Goal: Task Accomplishment & Management: Complete application form

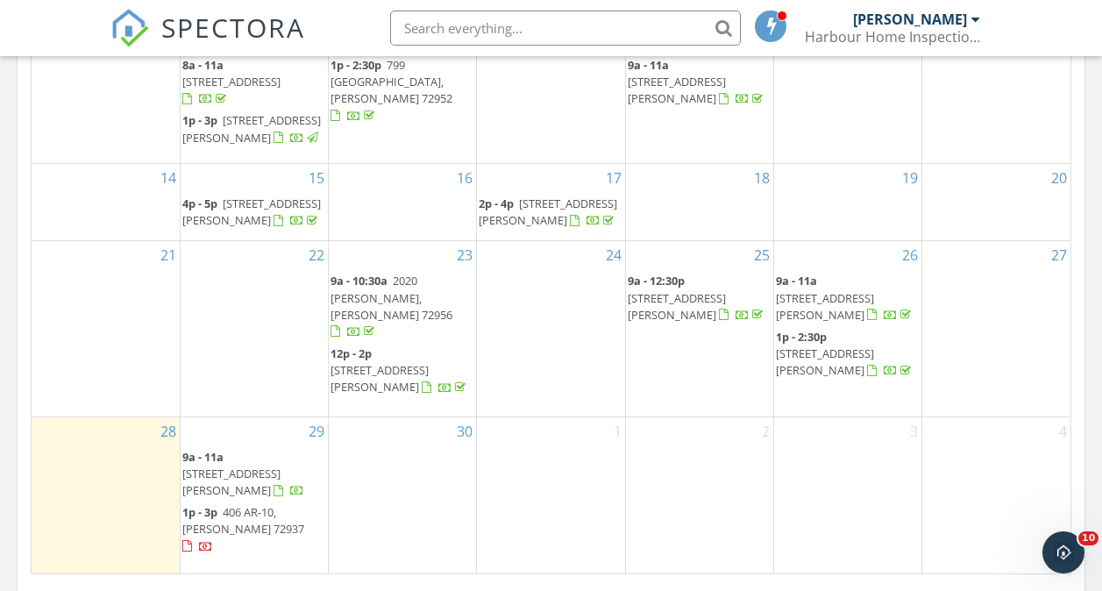
scroll to position [1211, 0]
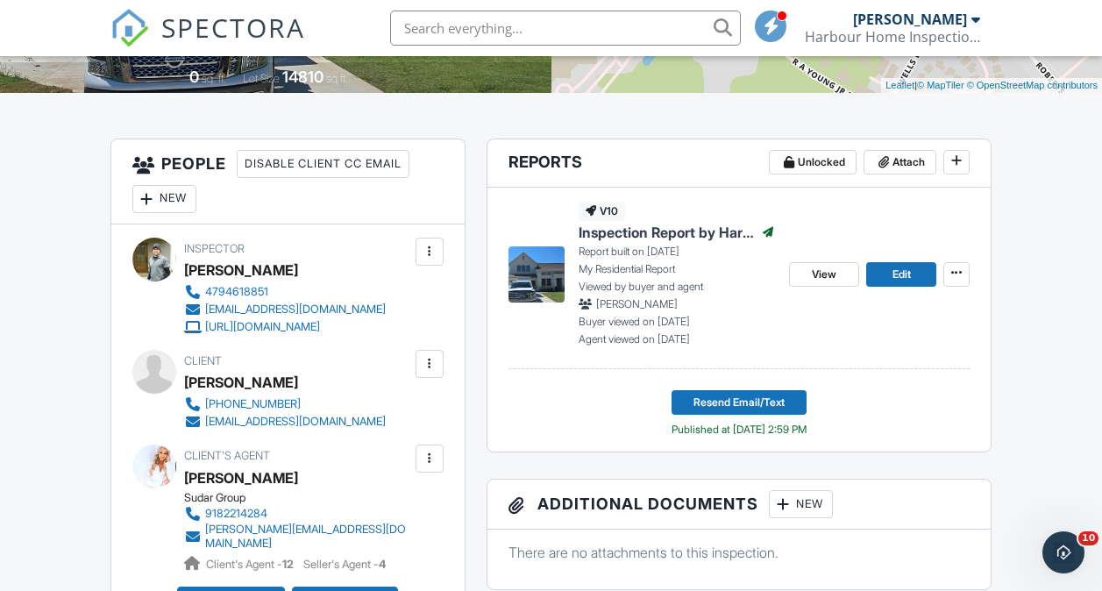
scroll to position [391, 0]
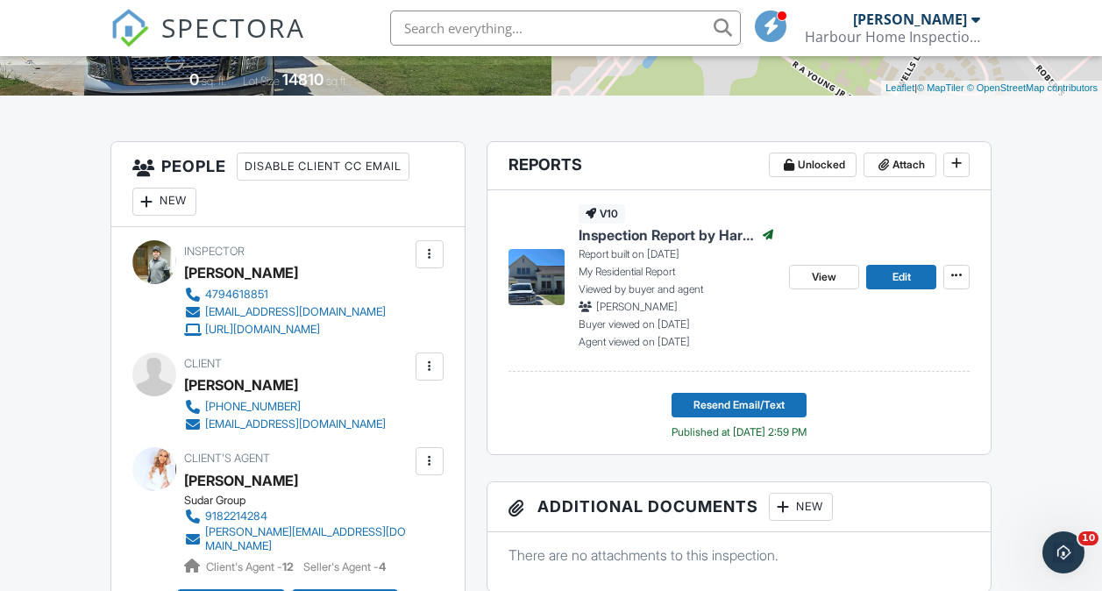
click at [700, 240] on span "Inspection Report by Harbour Home Inspections" at bounding box center [667, 234] width 176 height 19
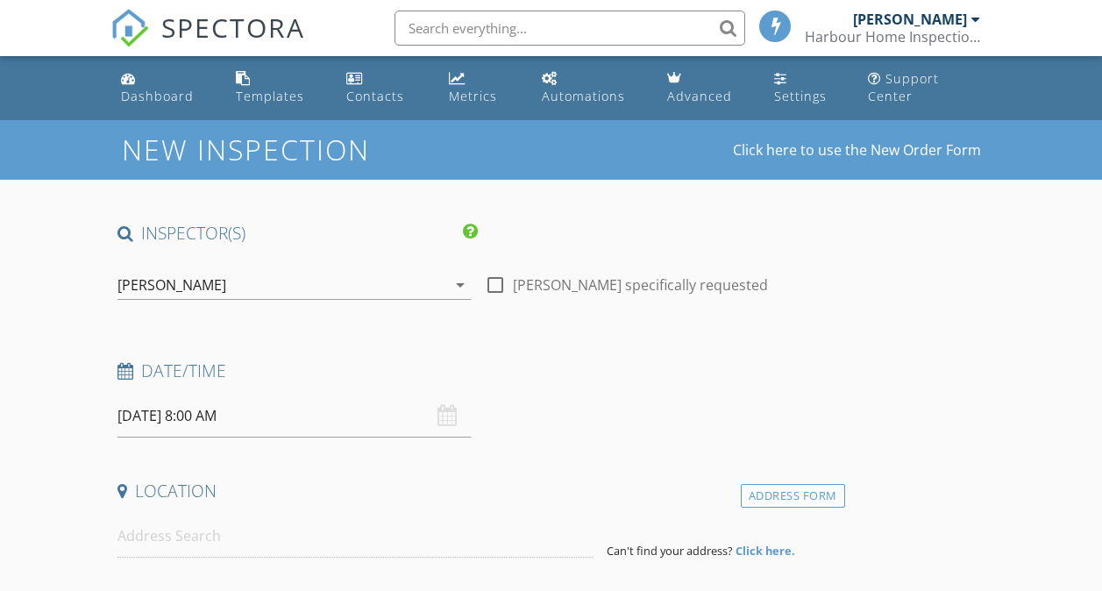
type input "Rebecca"
type input "Morton"
type input "beccam100@icloud.com"
type input "479-461-1225"
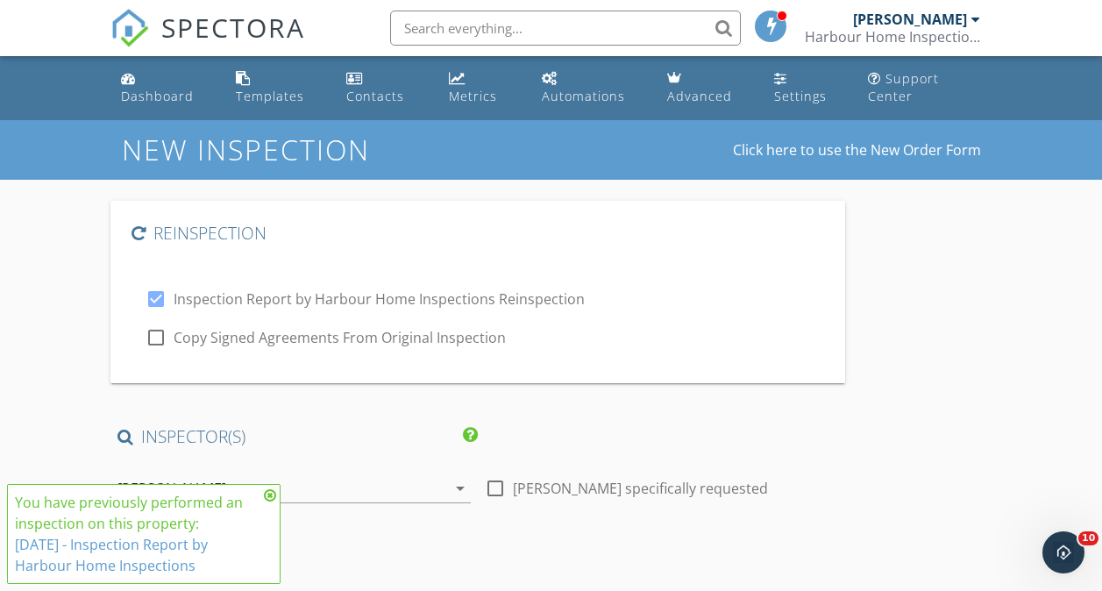
click at [157, 339] on div at bounding box center [156, 338] width 30 height 30
checkbox input "true"
click at [269, 501] on icon at bounding box center [270, 496] width 12 height 14
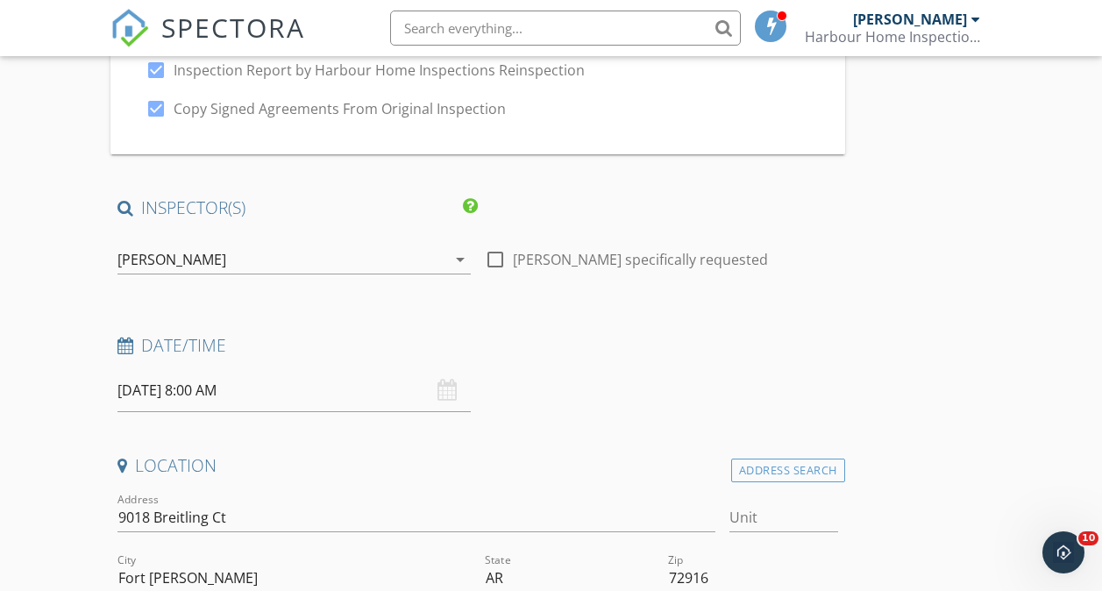
scroll to position [233, 0]
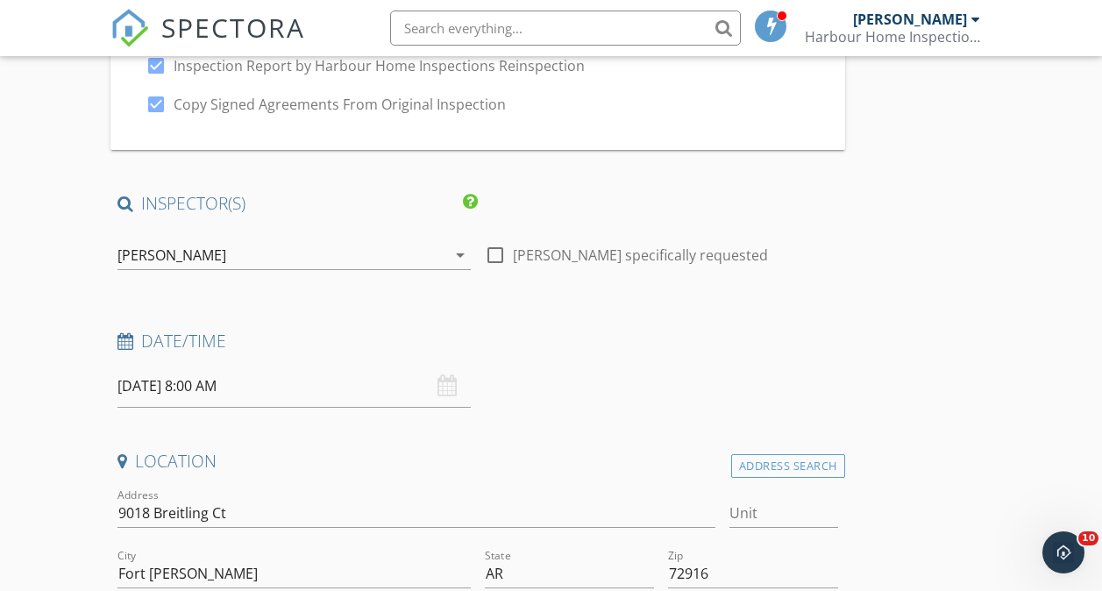
click at [153, 392] on input "09/29/2025 8:00 AM" at bounding box center [294, 386] width 353 height 43
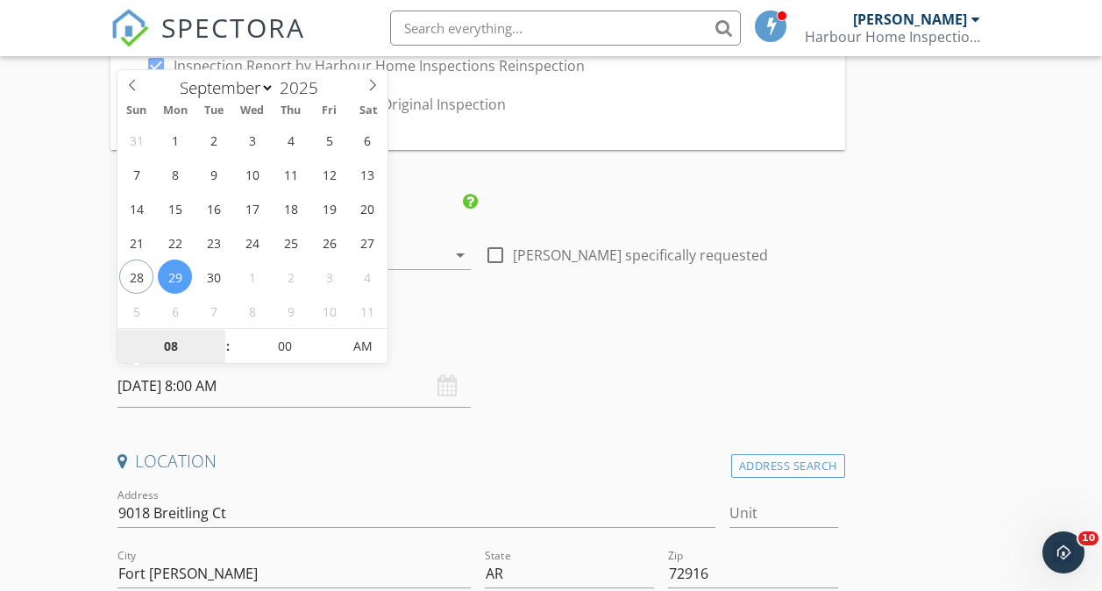
type input "09"
type input "09/29/2025 9:00 AM"
type input "10"
type input "09/29/2025 10:00 AM"
type input "11"
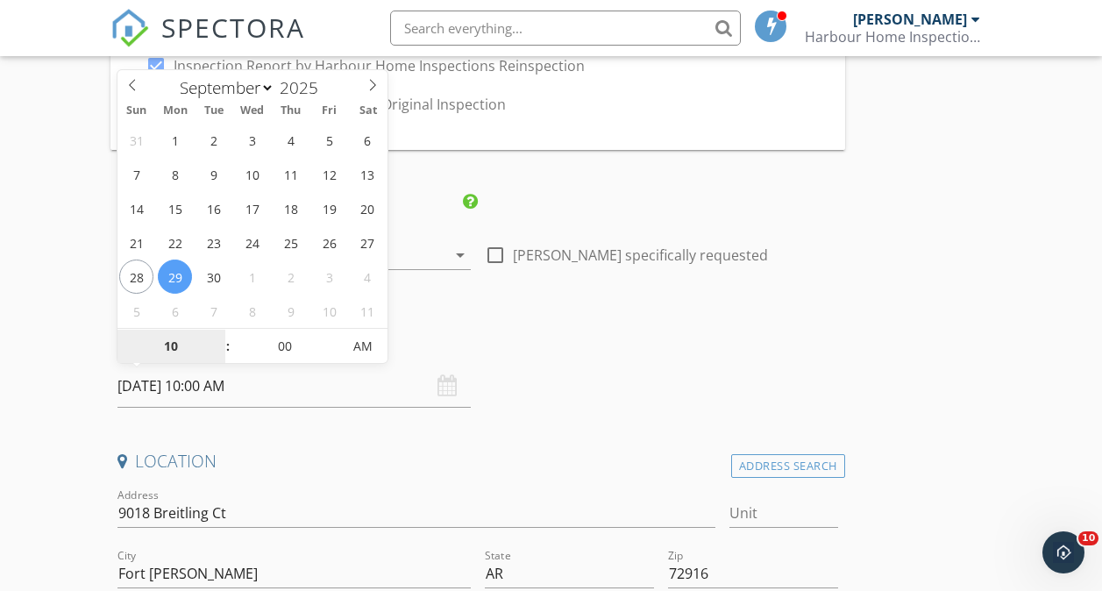
type input "09/29/2025 11:00 AM"
type input "12"
type input "09/29/2025 12:00 PM"
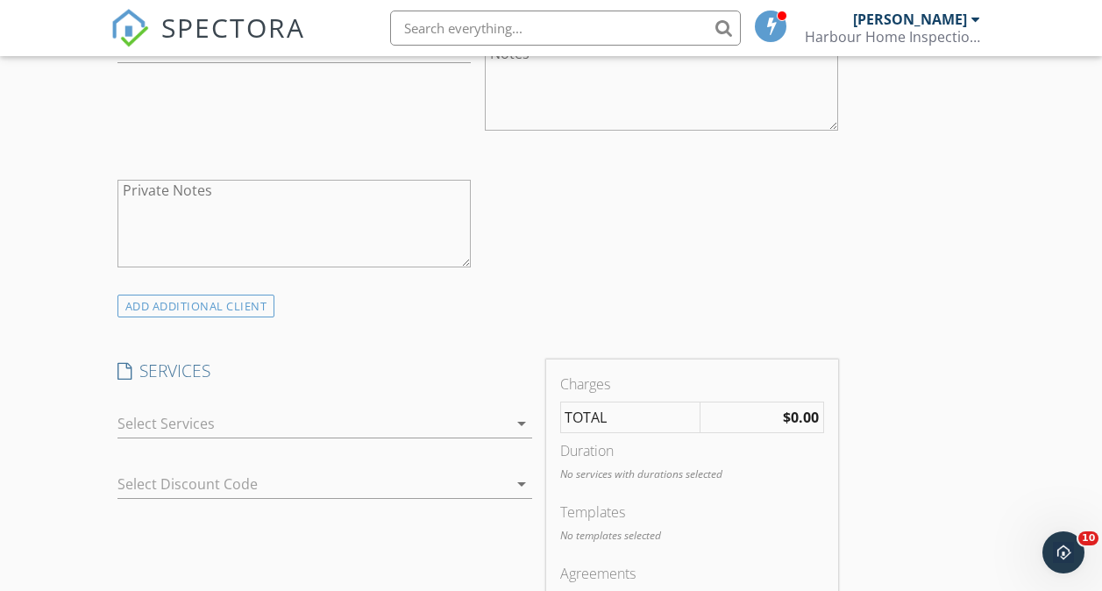
scroll to position [1372, 0]
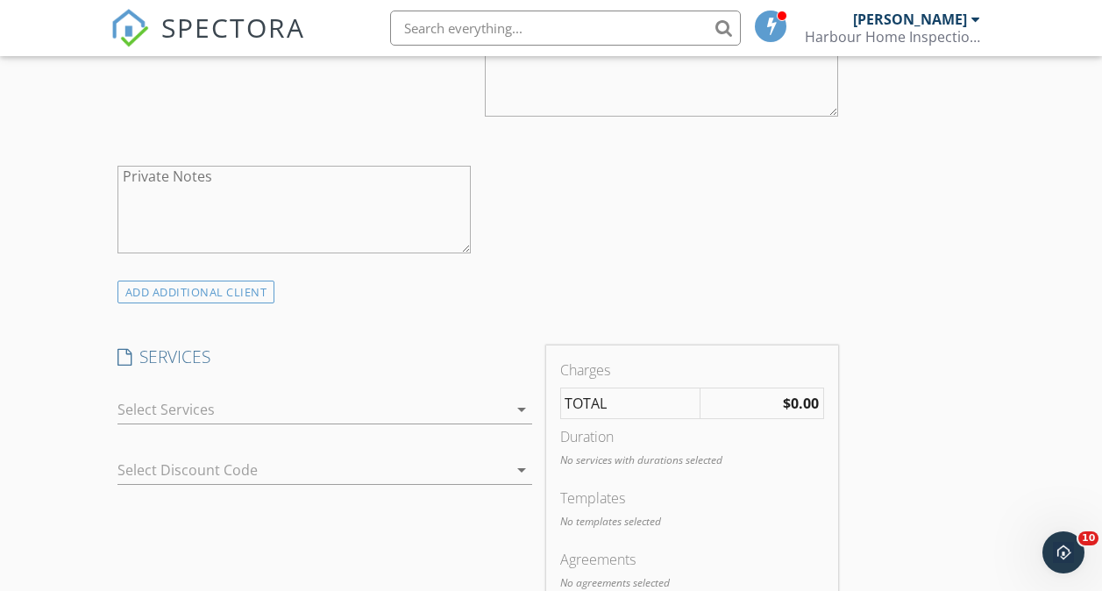
click at [166, 419] on div at bounding box center [313, 410] width 390 height 28
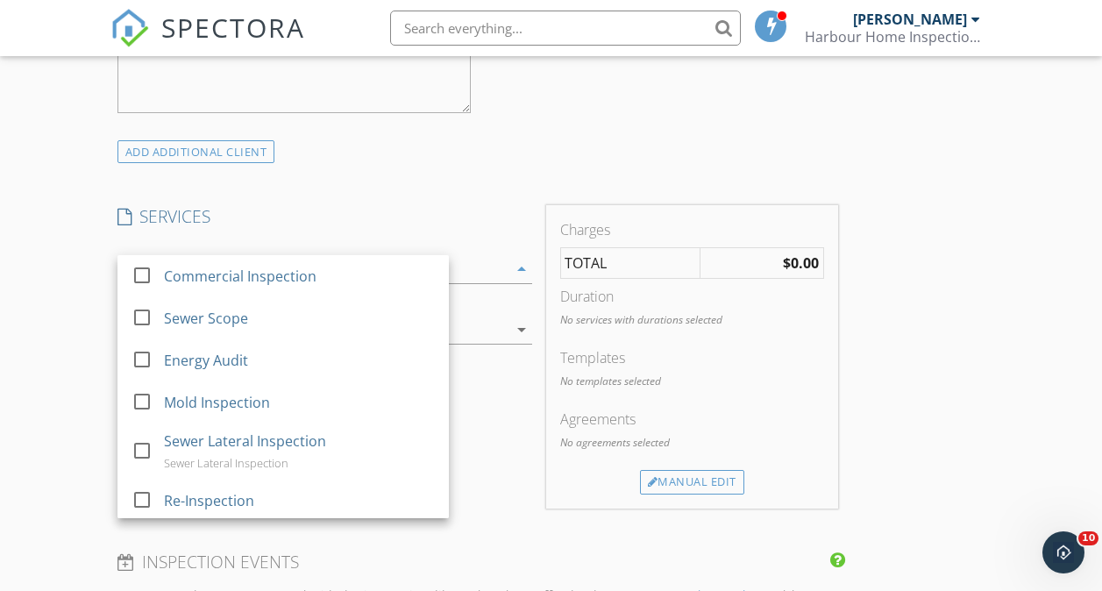
scroll to position [1514, 0]
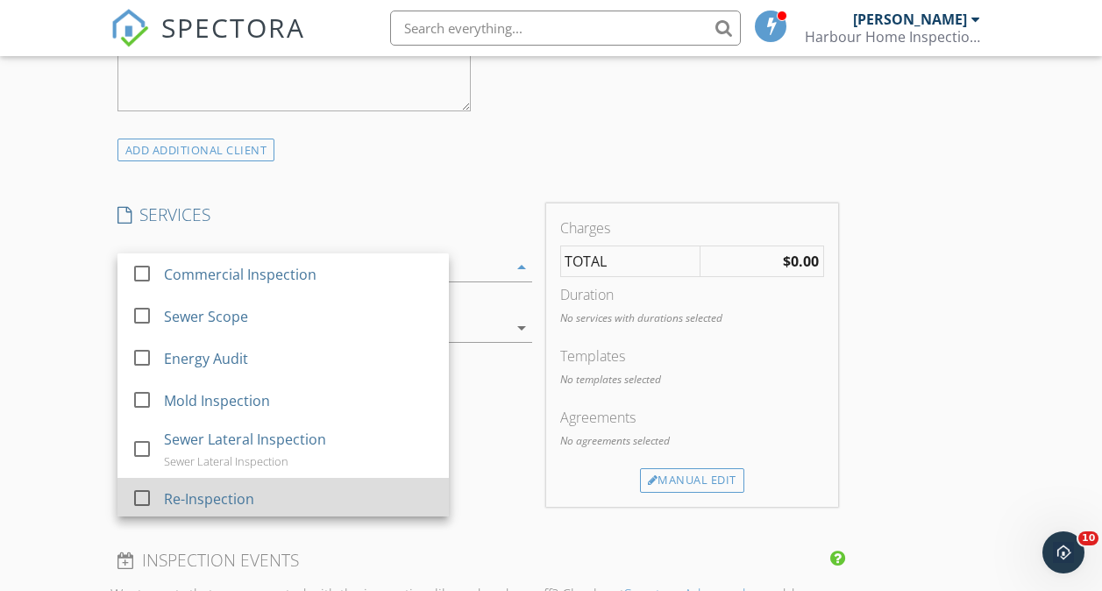
click at [141, 512] on div at bounding box center [142, 497] width 30 height 30
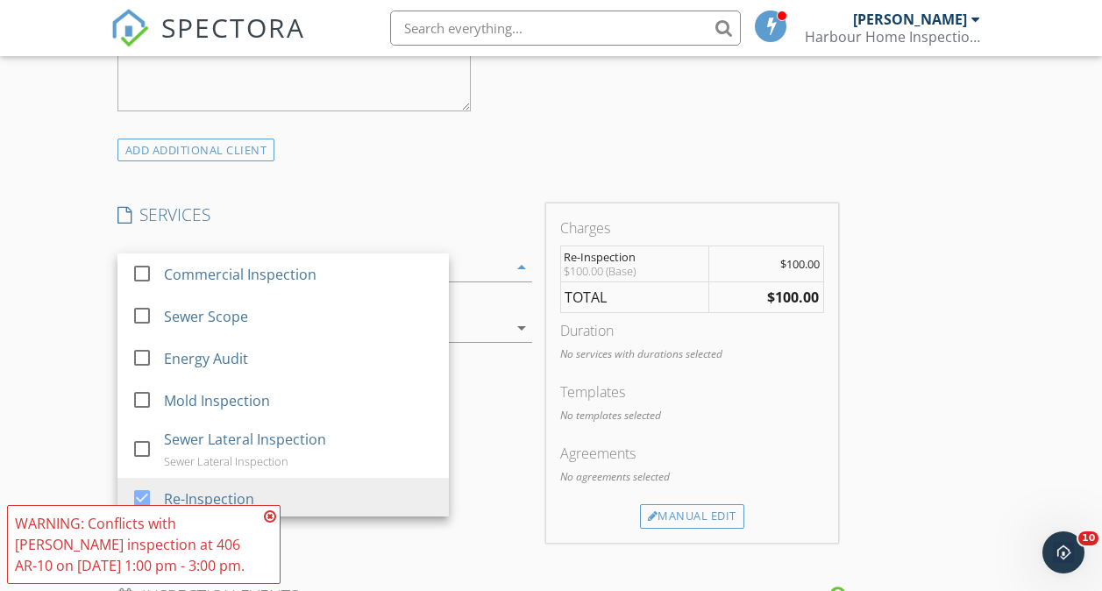
click at [266, 518] on icon at bounding box center [270, 517] width 12 height 14
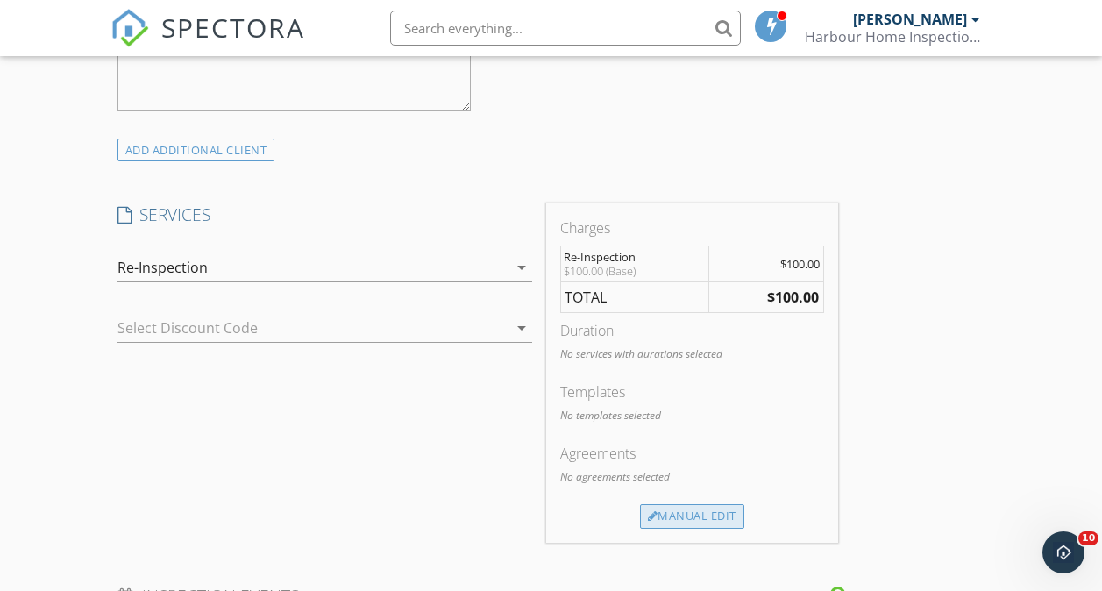
click at [640, 529] on div "Manual Edit" at bounding box center [692, 516] width 104 height 25
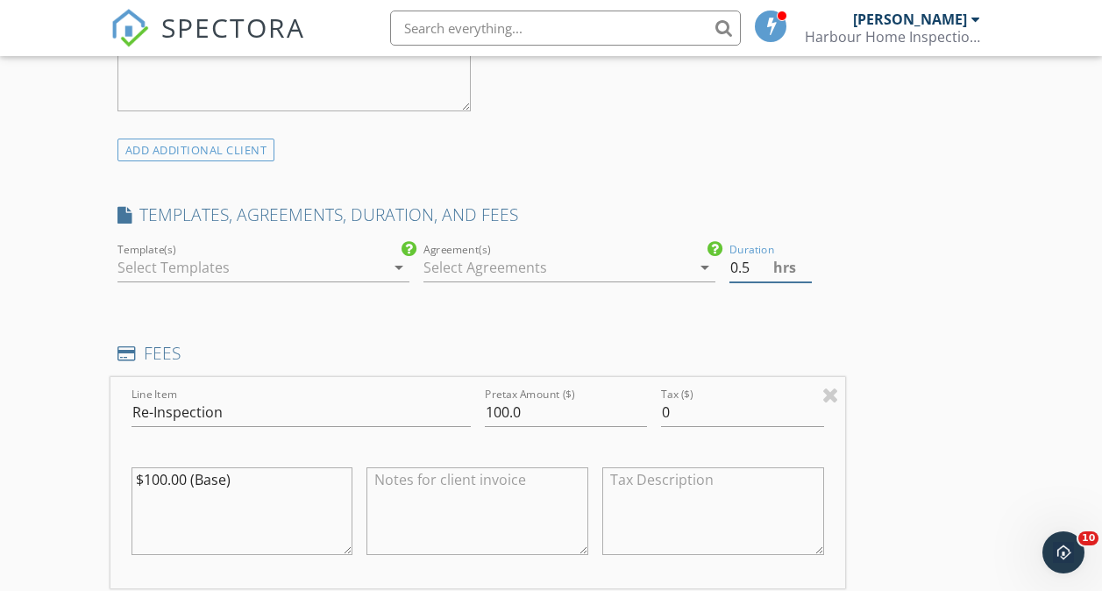
type input "0.5"
click at [730, 282] on input "0.5" at bounding box center [771, 267] width 82 height 29
click at [485, 424] on input "100.0" at bounding box center [566, 412] width 162 height 29
type input "150.0"
click at [790, 366] on div "Reinspection check_box Inspection Report by Harbour Home Inspections Reinspecti…" at bounding box center [552, 532] width 882 height 3691
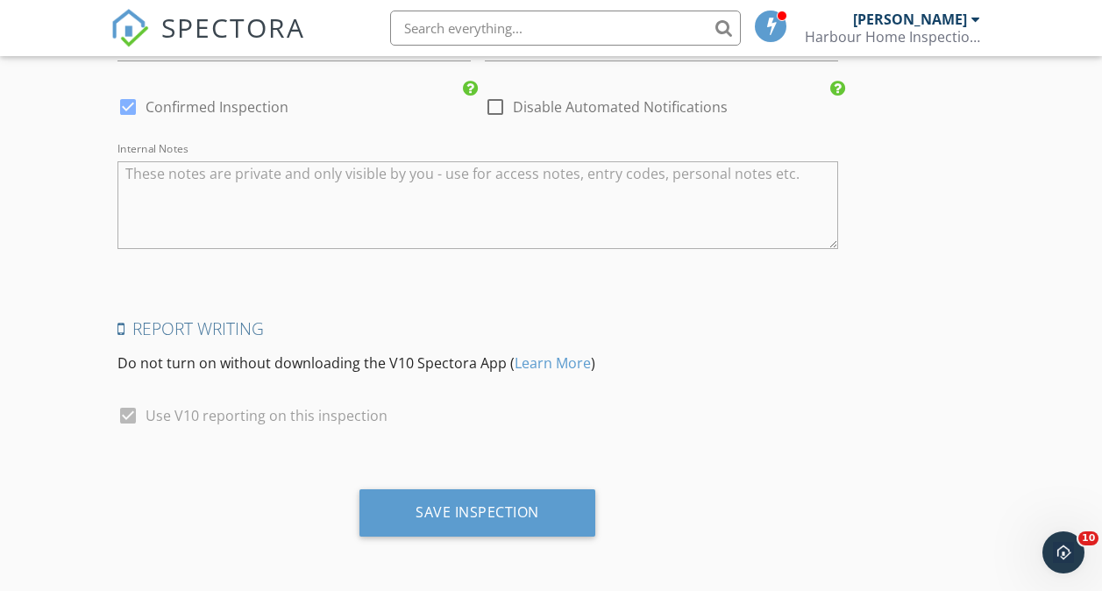
scroll to position [3357, 0]
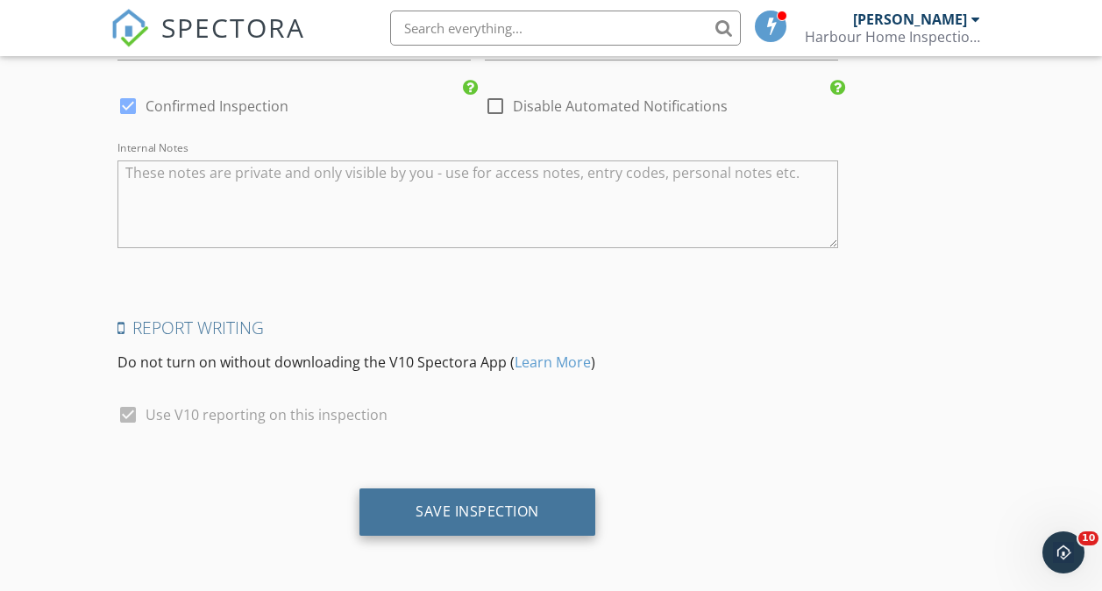
click at [360, 518] on div "Save Inspection" at bounding box center [478, 512] width 236 height 47
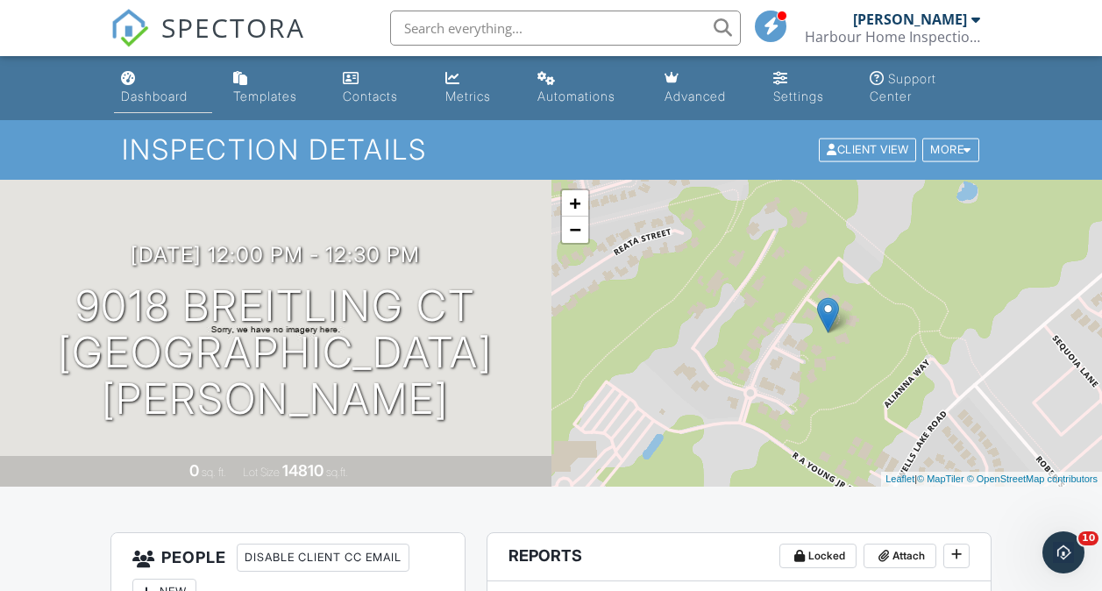
click at [160, 96] on div "Dashboard" at bounding box center [154, 96] width 67 height 15
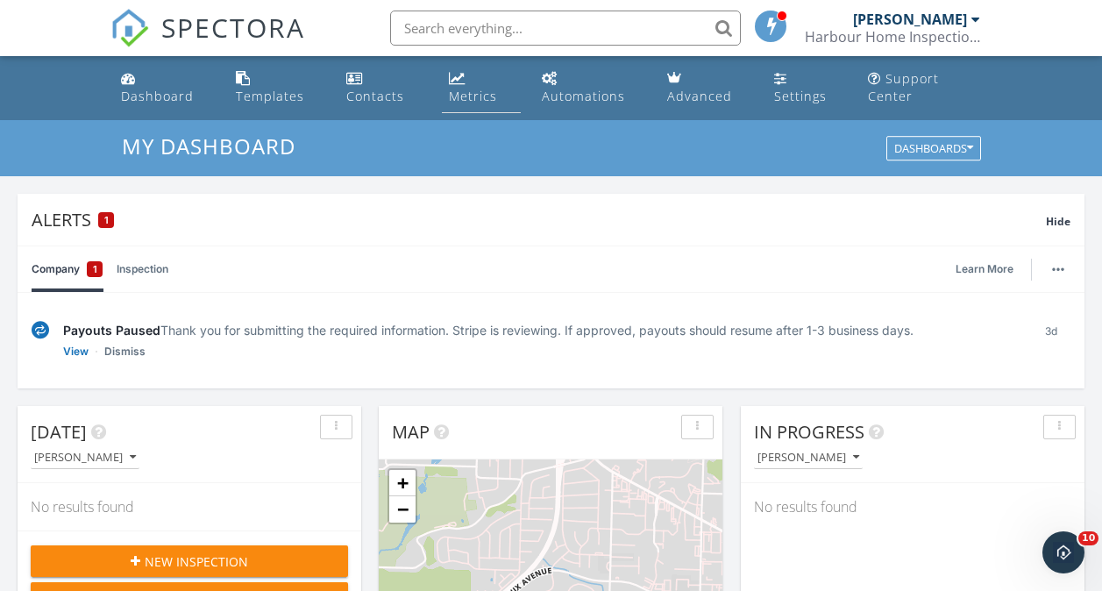
click at [464, 94] on div "Metrics" at bounding box center [473, 96] width 48 height 17
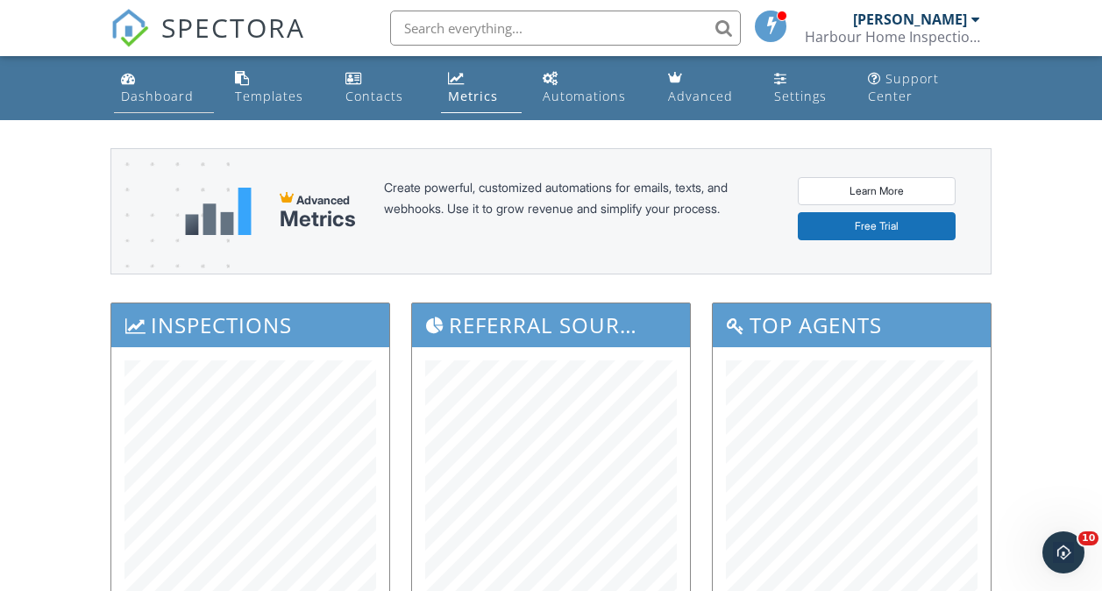
click at [170, 104] on div "Dashboard" at bounding box center [157, 96] width 73 height 17
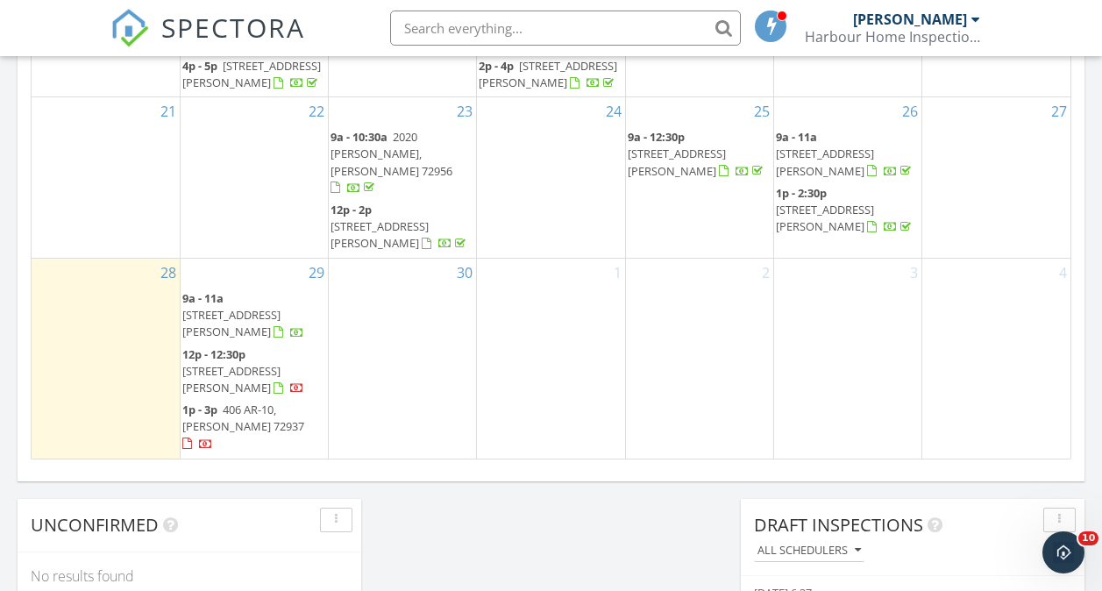
scroll to position [1333, 0]
